Goal: Task Accomplishment & Management: Manage account settings

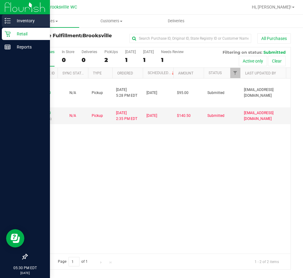
click at [9, 25] on div "Inventory" at bounding box center [26, 21] width 48 height 12
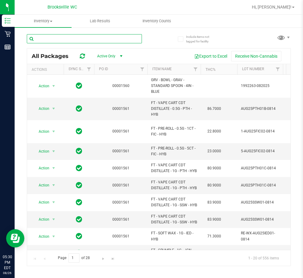
click at [68, 38] on input "text" at bounding box center [84, 38] width 115 height 9
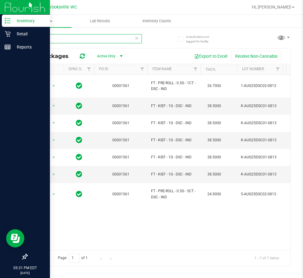
type input "DSC"
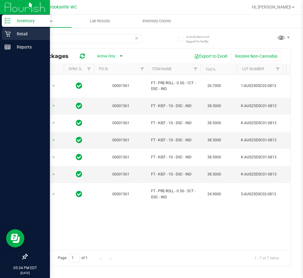
click at [12, 33] on p "Retail" at bounding box center [29, 33] width 37 height 7
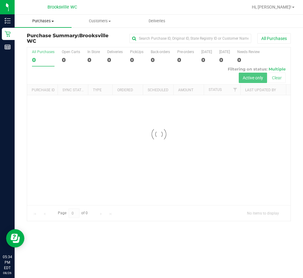
click at [51, 23] on span "Purchases" at bounding box center [43, 20] width 57 height 5
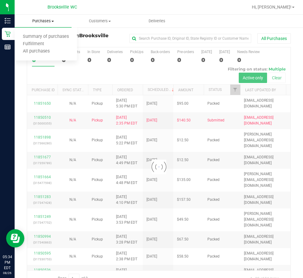
click at [51, 20] on span "Purchases" at bounding box center [43, 20] width 57 height 5
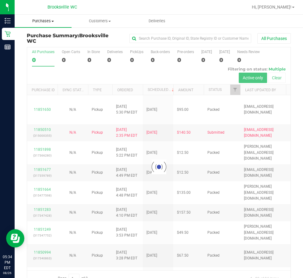
click at [42, 21] on span "Purchases" at bounding box center [43, 20] width 57 height 5
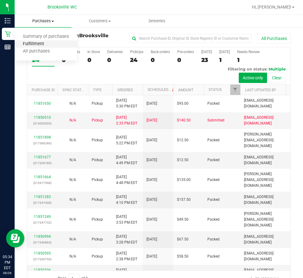
click at [28, 44] on span "Fulfillment" at bounding box center [34, 43] width 38 height 5
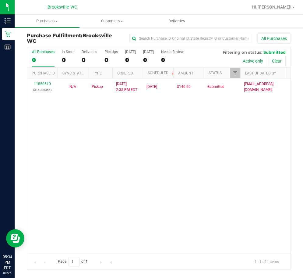
click at [106, 132] on div "11850510 (315000355) N/A Pickup [DATE] 2:35 PM EDT 8/26/2025 $140.50 Submitted …" at bounding box center [159, 165] width 264 height 175
click at [71, 149] on div "11850510 (315000355) N/A Pickup [DATE] 2:35 PM EDT 8/26/2025 $140.50 Submitted …" at bounding box center [159, 165] width 264 height 175
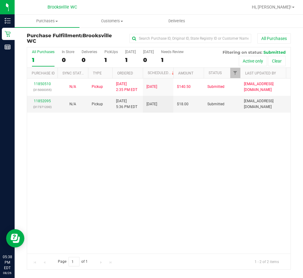
click at [123, 175] on div "11850510 (315000355) N/A Pickup 8/26/2025 2:35 PM EDT 8/26/2025 $140.50 Submitt…" at bounding box center [159, 165] width 264 height 175
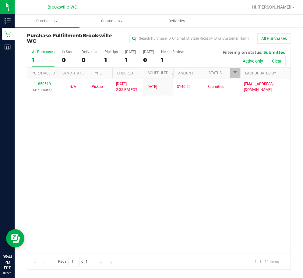
click at [130, 172] on div "11850510 (315000355) N/A Pickup [DATE] 2:35 PM EDT 8/26/2025 $140.50 Submitted …" at bounding box center [159, 165] width 264 height 175
click at [43, 154] on div "11850510 (315000355) N/A Pickup [DATE] 2:35 PM EDT 8/26/2025 $140.50 Submitted …" at bounding box center [159, 165] width 264 height 175
click at [24, 149] on div "All Purchases 1 In Store 0 Deliveries 0 PickUps 1 [DATE] 1 [DATE] 0 Needs Revie…" at bounding box center [158, 158] width 273 height 223
click at [71, 171] on div "11850510 (315000355) N/A Pickup [DATE] 2:35 PM EDT 8/26/2025 $140.50 Submitted …" at bounding box center [159, 165] width 264 height 175
click at [97, 127] on div "11850510 (315000355) N/A Pickup [DATE] 2:35 PM EDT 8/26/2025 $140.50 Submitted …" at bounding box center [159, 165] width 264 height 175
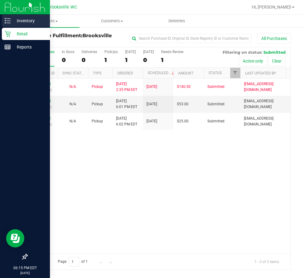
click at [13, 20] on p "Inventory" at bounding box center [29, 20] width 37 height 7
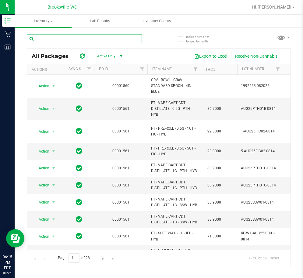
click at [74, 38] on input "text" at bounding box center [84, 38] width 115 height 9
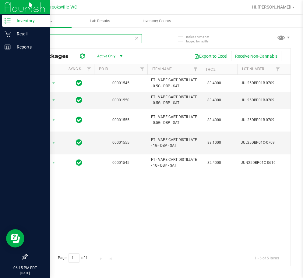
type input "DBP"
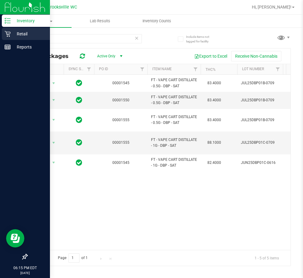
click at [13, 34] on p "Retail" at bounding box center [29, 33] width 37 height 7
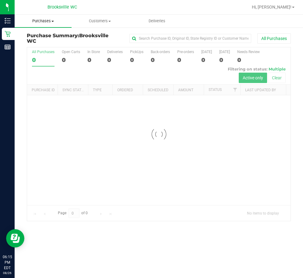
click at [52, 20] on span "Purchases" at bounding box center [43, 20] width 57 height 5
click at [52, 21] on span at bounding box center [52, 21] width 2 height 1
click at [51, 21] on span at bounding box center [52, 21] width 2 height 1
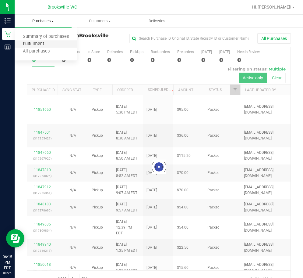
click at [41, 45] on span "Fulfillment" at bounding box center [34, 43] width 38 height 5
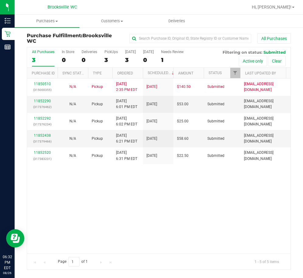
click at [96, 195] on div "11850510 (315000355) N/A Pickup 8/26/2025 2:35 PM EDT 8/26/2025 $140.50 Submitt…" at bounding box center [159, 165] width 264 height 175
click at [18, 79] on div "Purchase Fulfillment: Brooksville WC All Purchases All Purchases 3 In Store 0 D…" at bounding box center [159, 151] width 289 height 249
click at [44, 101] on link "11852290" at bounding box center [42, 101] width 17 height 4
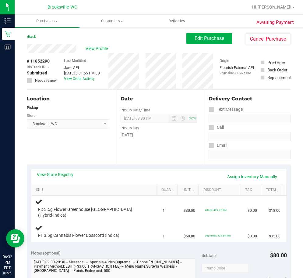
click at [34, 34] on div "Back" at bounding box center [31, 36] width 9 height 7
click at [34, 34] on link "Back" at bounding box center [31, 36] width 9 height 4
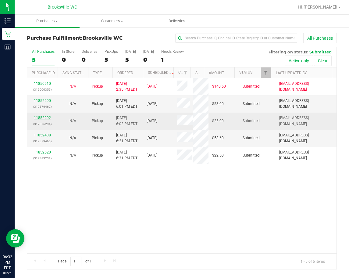
click at [36, 116] on link "11852292" at bounding box center [42, 117] width 17 height 4
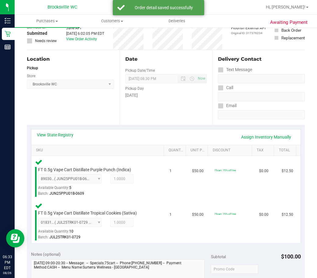
scroll to position [183, 0]
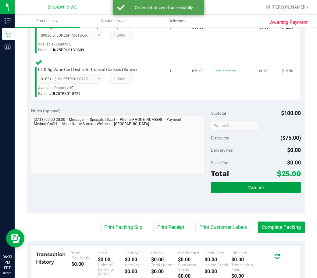
click at [254, 187] on span "Validate" at bounding box center [256, 187] width 16 height 5
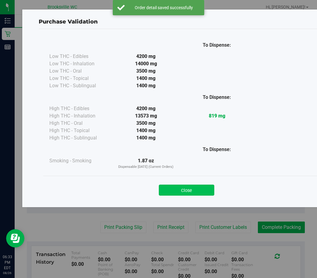
click at [168, 187] on button "Close" at bounding box center [186, 189] width 55 height 11
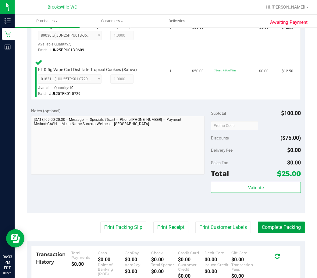
click at [290, 228] on button "Complete Packing" at bounding box center [281, 227] width 47 height 12
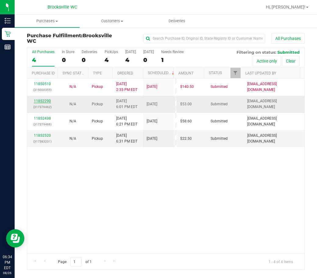
click at [39, 99] on link "11852290" at bounding box center [42, 101] width 17 height 4
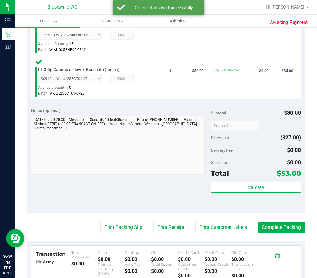
scroll to position [213, 0]
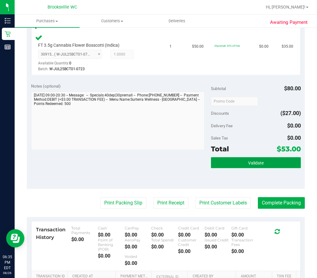
click at [250, 165] on span "Validate" at bounding box center [256, 162] width 16 height 5
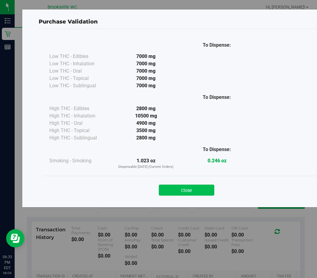
click at [184, 187] on button "Close" at bounding box center [186, 189] width 55 height 11
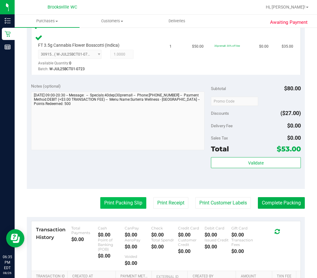
click at [118, 205] on button "Print Packing Slip" at bounding box center [123, 203] width 46 height 12
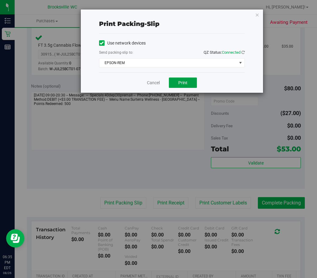
drag, startPoint x: 177, startPoint y: 82, endPoint x: 207, endPoint y: 132, distance: 58.1
click at [178, 82] on button "Print" at bounding box center [183, 82] width 28 height 10
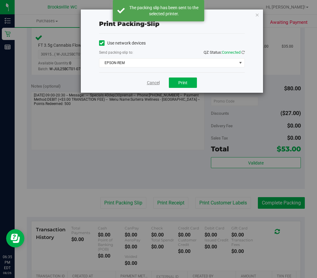
click at [148, 83] on link "Cancel" at bounding box center [153, 83] width 13 height 6
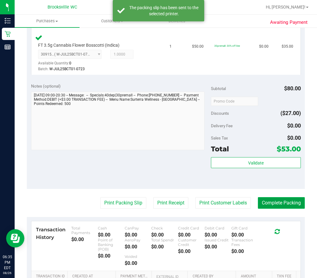
click at [292, 203] on button "Complete Packing" at bounding box center [281, 203] width 47 height 12
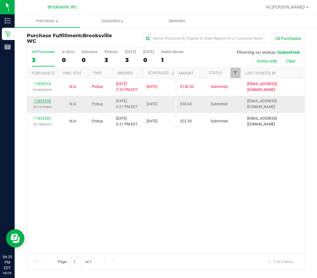
click at [48, 101] on link "11852438" at bounding box center [42, 101] width 17 height 4
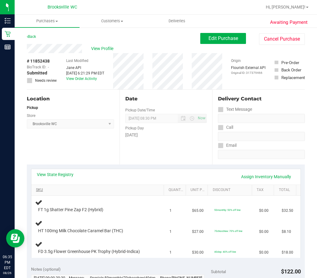
scroll to position [30, 0]
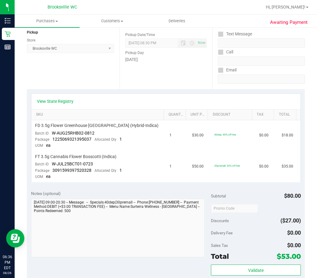
scroll to position [152, 0]
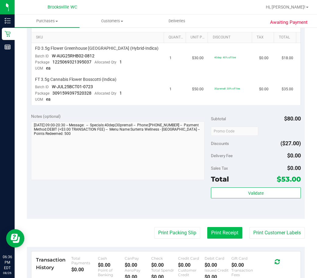
click at [212, 238] on button "Print Receipt" at bounding box center [224, 233] width 35 height 12
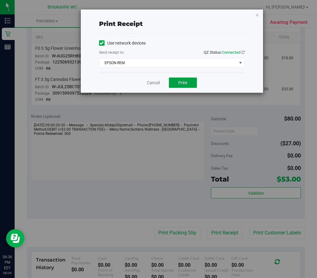
click at [179, 81] on span "Print" at bounding box center [182, 82] width 9 height 5
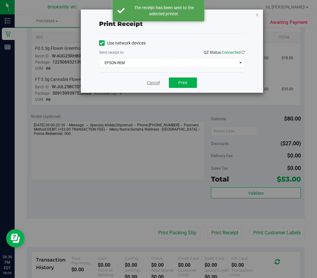
click at [157, 82] on link "Cancel" at bounding box center [153, 83] width 13 height 6
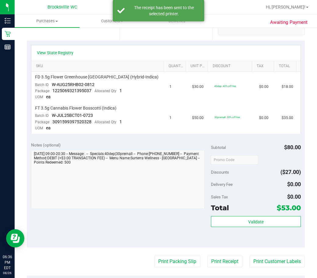
scroll to position [0, 0]
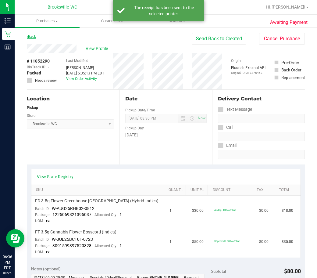
click at [34, 37] on link "Back" at bounding box center [31, 36] width 9 height 4
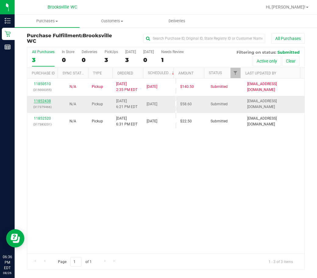
click at [44, 101] on link "11852438" at bounding box center [42, 101] width 17 height 4
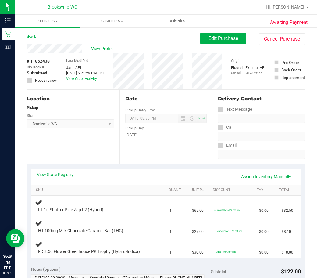
click at [52, 147] on div "Location Pickup Store Brooksville WC Select Store Bonita Springs WC Boynton Bea…" at bounding box center [73, 127] width 93 height 75
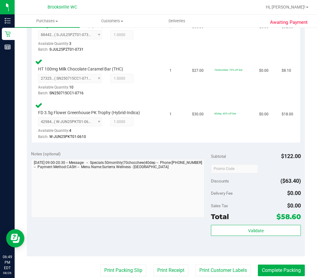
scroll to position [244, 0]
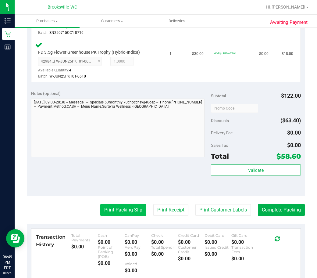
click at [125, 212] on button "Print Packing Slip" at bounding box center [123, 210] width 46 height 12
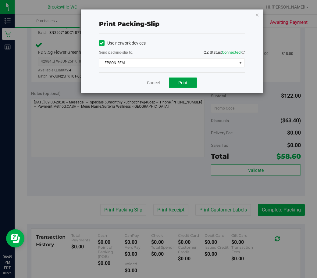
click at [183, 84] on span "Print" at bounding box center [182, 82] width 9 height 5
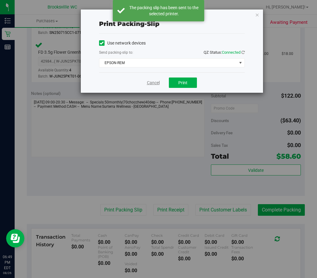
click at [158, 84] on link "Cancel" at bounding box center [153, 83] width 13 height 6
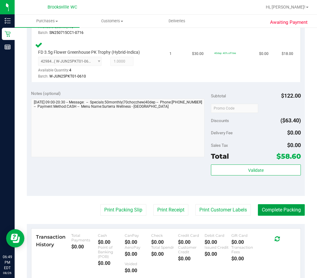
click at [278, 211] on button "Complete Packing" at bounding box center [281, 210] width 47 height 12
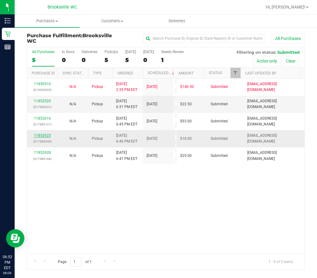
click at [43, 134] on link "11852623" at bounding box center [42, 135] width 17 height 4
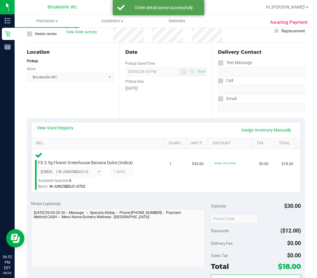
scroll to position [122, 0]
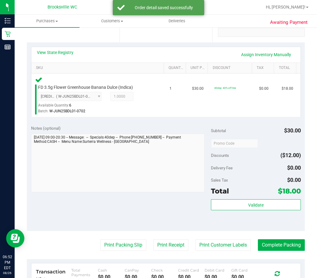
click at [240, 198] on div "Subtotal $30.00 Discounts ($12.00) Delivery Fee $0.00 Sales Tax $0.00 Total $18…" at bounding box center [256, 175] width 90 height 101
click at [242, 203] on button "Validate" at bounding box center [256, 204] width 90 height 11
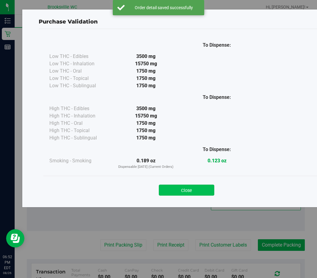
click at [202, 194] on button "Close" at bounding box center [186, 189] width 55 height 11
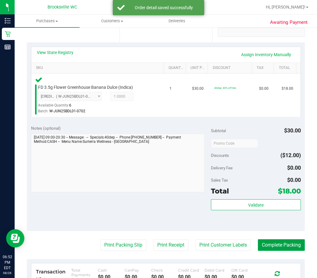
drag, startPoint x: 273, startPoint y: 244, endPoint x: 173, endPoint y: 259, distance: 101.4
click at [273, 244] on button "Complete Packing" at bounding box center [281, 245] width 47 height 12
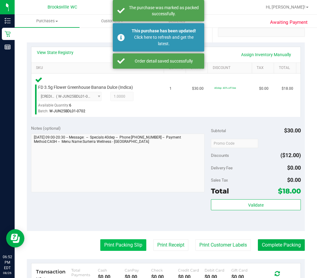
click at [101, 249] on button "Print Packing Slip" at bounding box center [123, 245] width 46 height 12
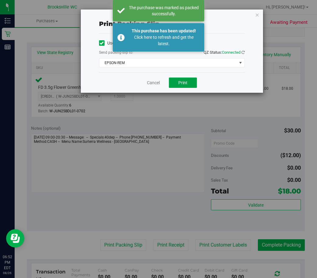
click at [185, 83] on span "Print" at bounding box center [182, 82] width 9 height 5
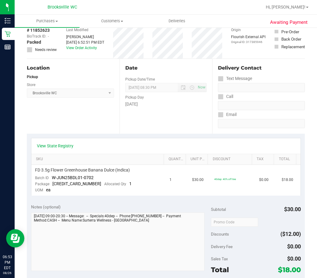
scroll to position [122, 0]
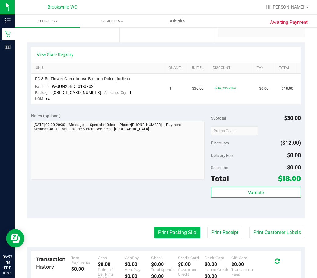
click at [177, 235] on button "Print Packing Slip" at bounding box center [177, 232] width 46 height 12
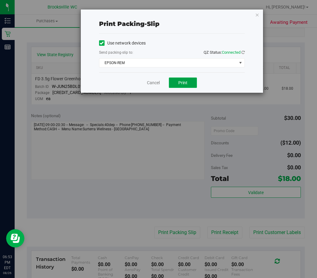
click at [182, 82] on span "Print" at bounding box center [182, 82] width 9 height 5
click at [146, 85] on div "Cancel Print" at bounding box center [172, 82] width 146 height 20
click at [163, 82] on div "Cancel Print" at bounding box center [172, 82] width 146 height 20
click at [151, 85] on link "Cancel" at bounding box center [153, 83] width 13 height 6
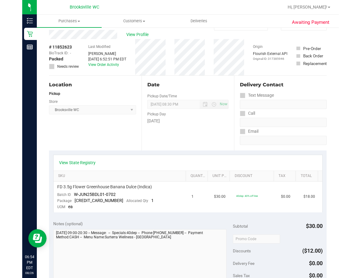
scroll to position [0, 0]
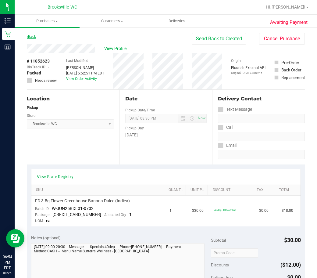
click at [33, 38] on link "Back" at bounding box center [31, 36] width 9 height 4
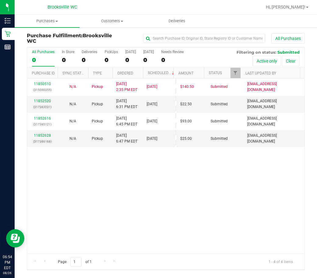
click at [117, 179] on div "11850510 (315000355) N/A Pickup 8/26/2025 2:35 PM EDT 8/26/2025 $140.50 Submitt…" at bounding box center [165, 165] width 277 height 175
click at [76, 151] on div "11850510 (315000355) N/A Pickup 8/26/2025 2:35 PM EDT 8/26/2025 $140.50 Submitt…" at bounding box center [165, 165] width 277 height 175
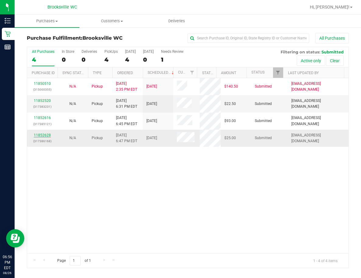
click at [47, 133] on link "11852628" at bounding box center [42, 135] width 17 height 4
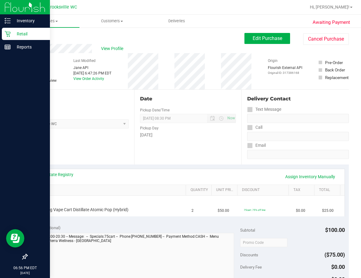
drag, startPoint x: 2, startPoint y: 139, endPoint x: 37, endPoint y: 139, distance: 35.0
click at [37, 139] on div at bounding box center [25, 152] width 50 height 197
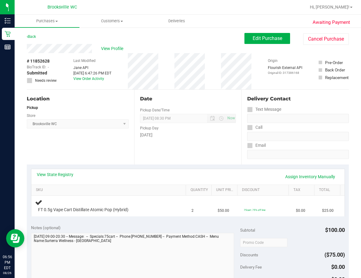
click at [96, 140] on div "Location Pickup Store Brooksville WC Select Store Bonita Springs WC Boynton Bea…" at bounding box center [81, 127] width 108 height 75
click at [256, 37] on span "Edit Purchase" at bounding box center [268, 38] width 30 height 6
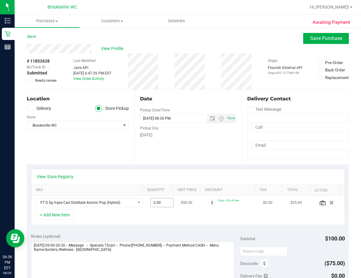
click at [153, 204] on span "2.00 2" at bounding box center [162, 202] width 23 height 9
type input "1"
type input "1.00"
click at [68, 214] on button "+ Add New Item" at bounding box center [55, 214] width 38 height 10
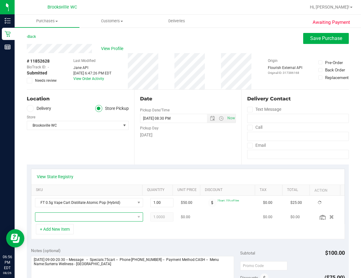
click at [58, 217] on div "FT 0.5g Vape Cart Distillate Atomic Pop (Hybrid) 1.00 1 $50.00 75cart: 75% off …" at bounding box center [188, 209] width 314 height 28
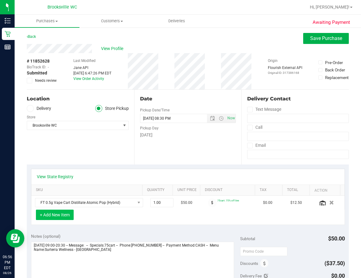
click at [60, 216] on button "+ Add New Item" at bounding box center [55, 214] width 38 height 10
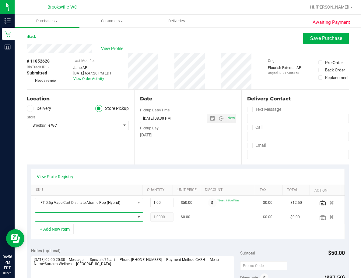
click at [55, 216] on span "NO DATA FOUND" at bounding box center [85, 216] width 100 height 9
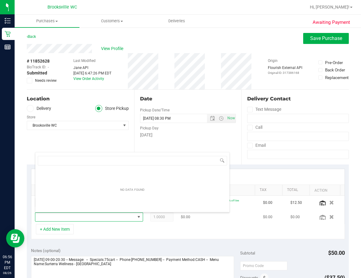
scroll to position [9, 94]
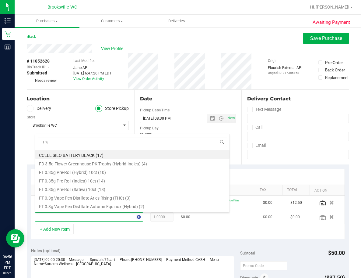
type input "PKN"
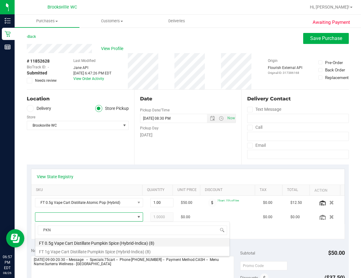
click at [78, 244] on li "FT 0.5g Vape Cart Distillate Pumpkin Spice (Hybrid-Indica) (8)" at bounding box center [132, 242] width 194 height 9
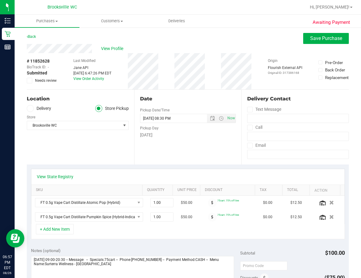
click at [79, 233] on div "+ Add New Item" at bounding box center [188, 231] width 314 height 15
click at [303, 40] on span "Save Purchase" at bounding box center [326, 38] width 32 height 6
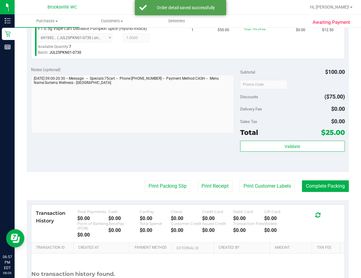
scroll to position [244, 0]
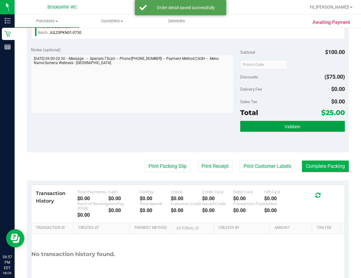
click at [303, 124] on button "Validate" at bounding box center [292, 126] width 105 height 11
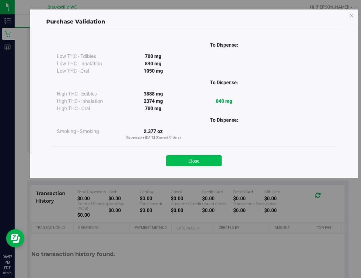
click at [195, 158] on button "Close" at bounding box center [193, 160] width 55 height 11
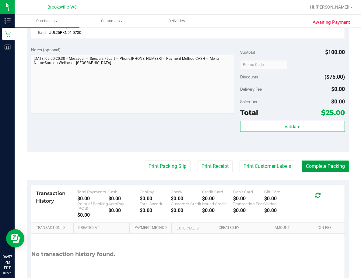
click at [303, 163] on button "Complete Packing" at bounding box center [325, 166] width 47 height 12
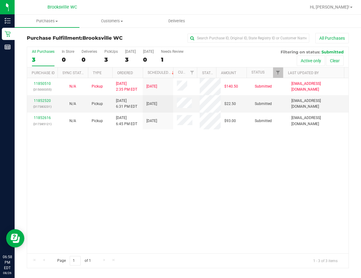
click at [100, 178] on div "11850510 (315000355) N/A Pickup 8/26/2025 2:35 PM EDT 8/26/2025 $140.50 Submitt…" at bounding box center [188, 165] width 322 height 175
click at [45, 98] on link "11852520" at bounding box center [42, 100] width 17 height 4
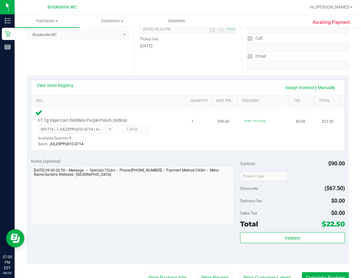
scroll to position [91, 0]
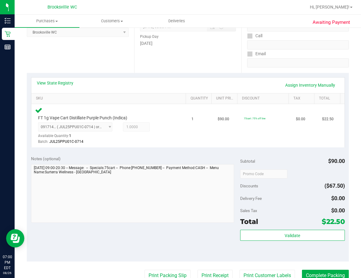
click at [270, 228] on div "Subtotal $90.00 Discounts ($67.50) Delivery Fee $0.00 Sales Tax $0.00 Total $22…" at bounding box center [292, 205] width 105 height 101
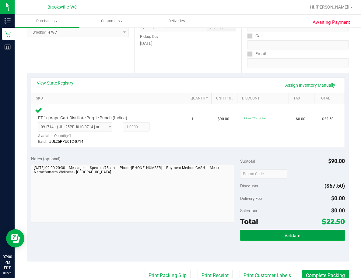
click at [270, 235] on button "Validate" at bounding box center [292, 234] width 105 height 11
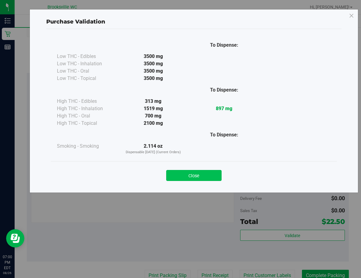
click at [197, 174] on button "Close" at bounding box center [193, 175] width 55 height 11
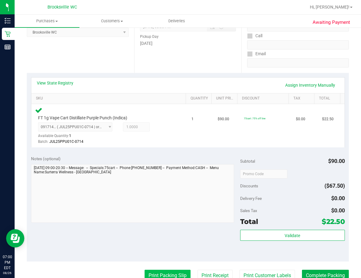
click at [162, 275] on button "Print Packing Slip" at bounding box center [168, 275] width 46 height 12
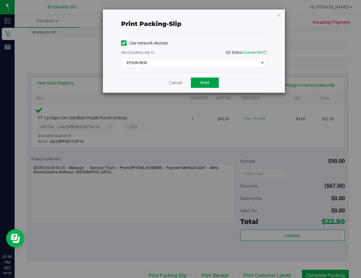
click at [215, 83] on button "Print" at bounding box center [205, 82] width 28 height 10
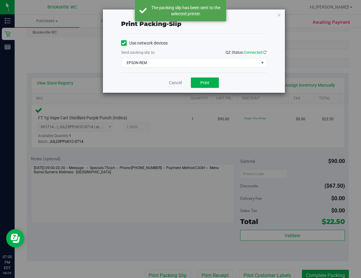
click at [172, 79] on div "Cancel Print" at bounding box center [194, 82] width 146 height 20
click at [172, 82] on link "Cancel" at bounding box center [175, 83] width 13 height 6
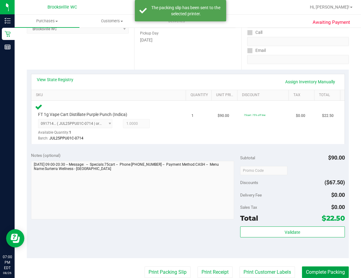
click at [303, 272] on button "Complete Packing" at bounding box center [325, 272] width 47 height 12
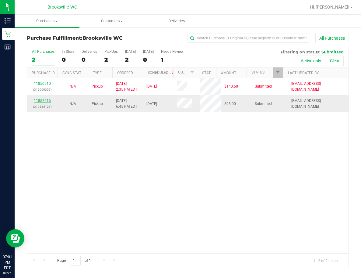
click at [43, 98] on link "11852616" at bounding box center [42, 100] width 17 height 4
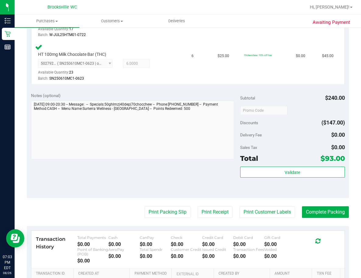
scroll to position [244, 0]
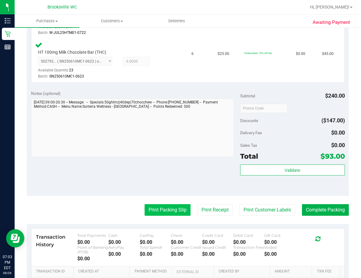
click at [183, 207] on button "Print Packing Slip" at bounding box center [168, 210] width 46 height 12
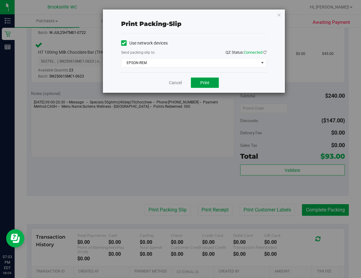
click at [199, 81] on button "Print" at bounding box center [205, 82] width 28 height 10
click at [175, 83] on link "Cancel" at bounding box center [175, 83] width 13 height 6
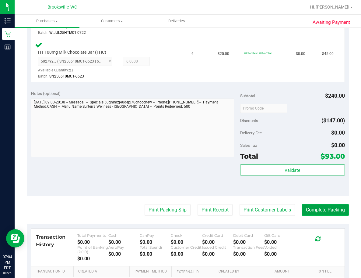
click at [303, 209] on button "Complete Packing" at bounding box center [325, 210] width 47 height 12
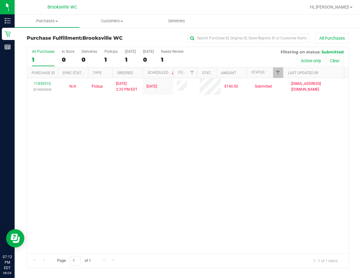
click at [87, 9] on div "Brooksville WC" at bounding box center [62, 6] width 89 height 9
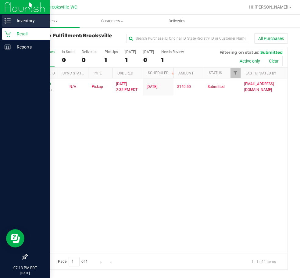
click at [20, 21] on p "Inventory" at bounding box center [29, 20] width 37 height 7
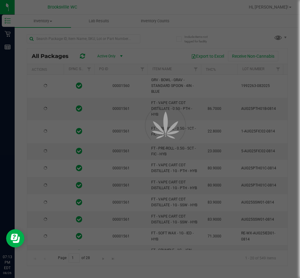
click at [66, 41] on div at bounding box center [150, 139] width 300 height 278
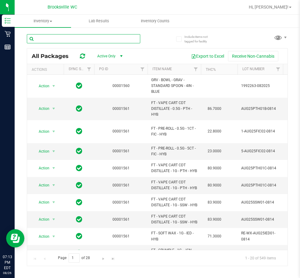
click at [66, 41] on input "text" at bounding box center [83, 38] width 113 height 9
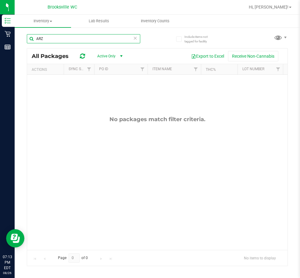
click at [73, 40] on input "ARZ" at bounding box center [83, 38] width 113 height 9
click at [63, 35] on input "Arz" at bounding box center [83, 38] width 113 height 9
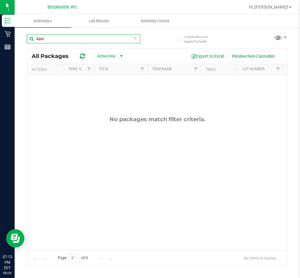
type input "Apple"
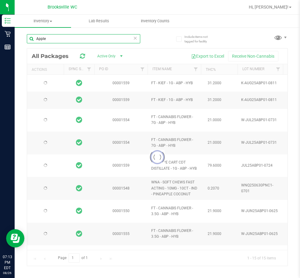
type input "2026-06-30"
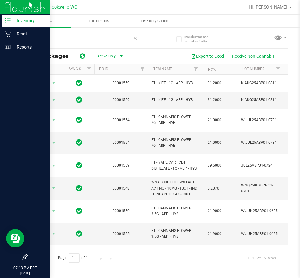
type input "Apple"
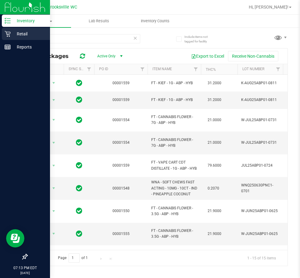
click at [6, 33] on icon at bounding box center [8, 34] width 6 height 6
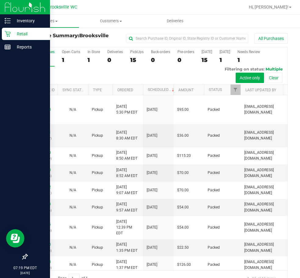
click at [19, 37] on div "Retail" at bounding box center [26, 34] width 48 height 12
click at [22, 36] on p "Retail" at bounding box center [29, 33] width 37 height 7
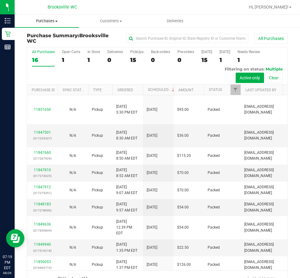
click at [49, 21] on span "Purchases" at bounding box center [47, 20] width 64 height 5
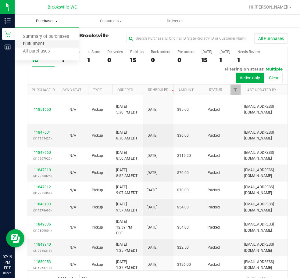
click at [43, 44] on span "Fulfillment" at bounding box center [34, 43] width 38 height 5
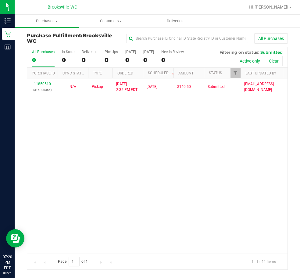
click at [86, 112] on div "11850510 (315000355) N/A Pickup [DATE] 2:35 PM EDT 8/26/2025 $140.50 Submitted …" at bounding box center [157, 165] width 260 height 175
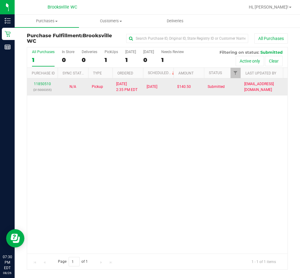
click at [137, 93] on td "8/26/2025 2:35 PM EDT" at bounding box center [127, 86] width 30 height 17
